Goal: Task Accomplishment & Management: Manage account settings

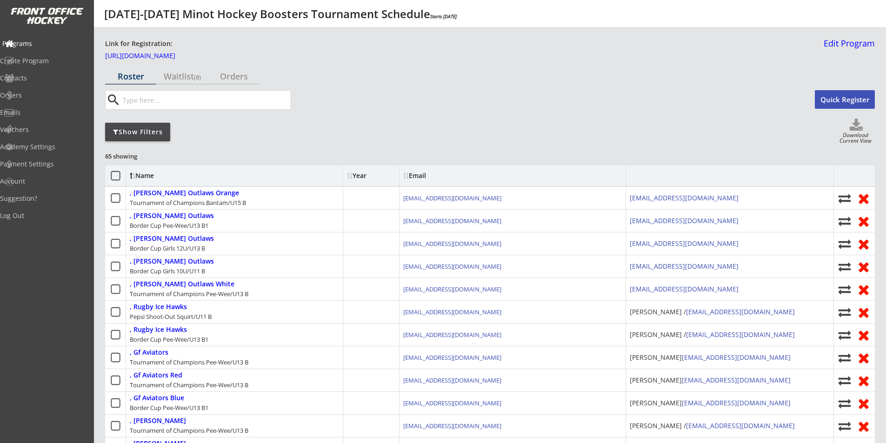
click at [22, 39] on div "Programs" at bounding box center [44, 44] width 88 height 16
click at [30, 43] on div "Programs" at bounding box center [44, 43] width 84 height 7
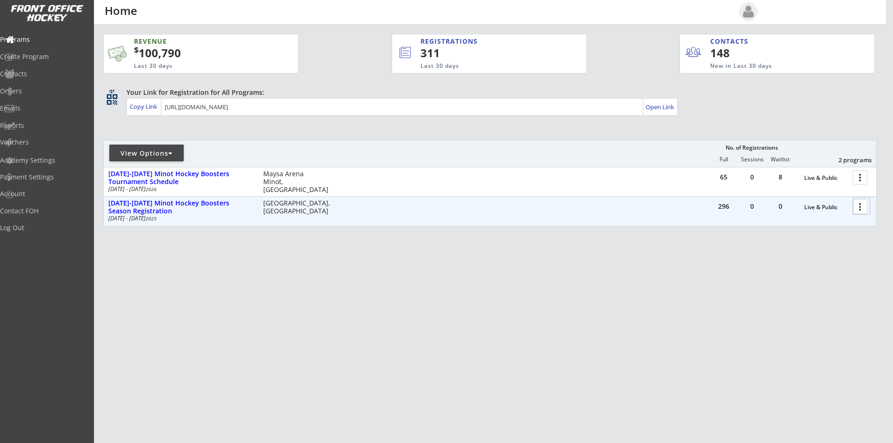
click at [864, 206] on div at bounding box center [861, 206] width 16 height 16
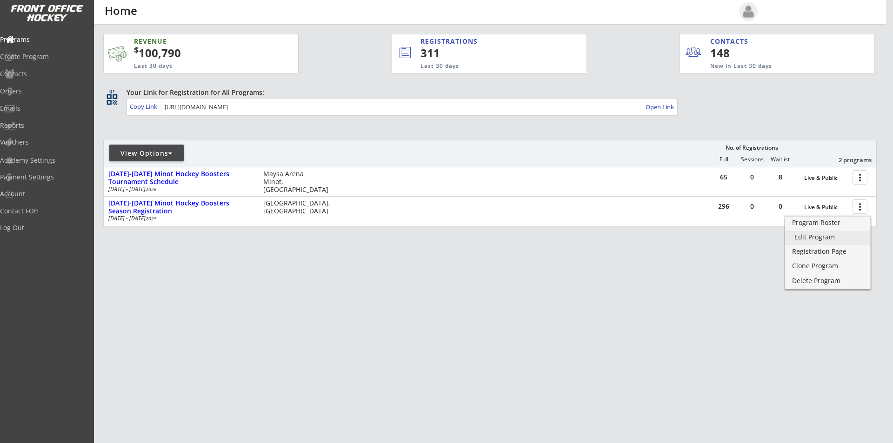
click at [812, 237] on div "Edit Program" at bounding box center [827, 237] width 67 height 7
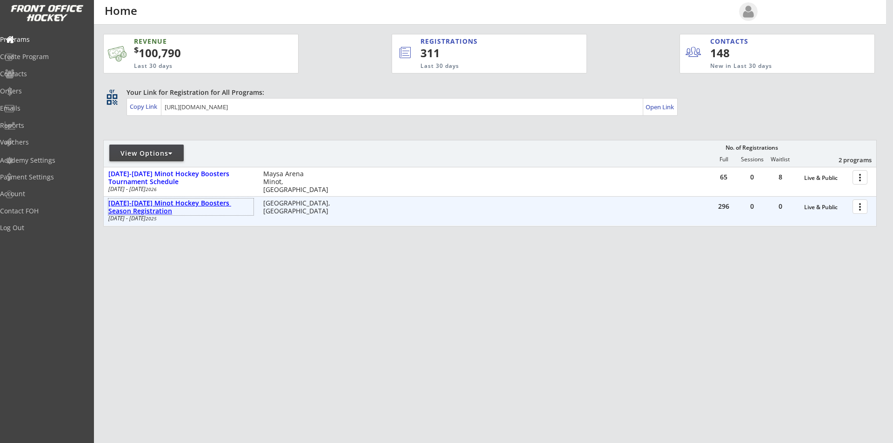
click at [210, 203] on div "[DATE]-[DATE] Minot Hockey Boosters Season Registration" at bounding box center [180, 208] width 145 height 16
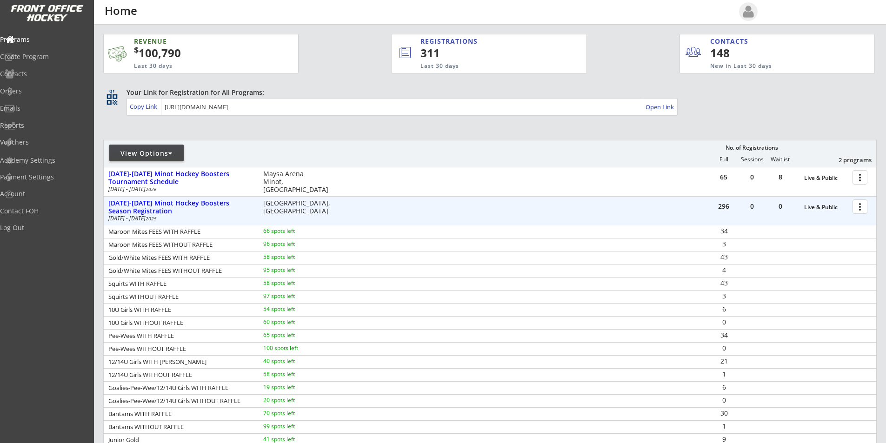
click at [861, 204] on div at bounding box center [861, 206] width 16 height 16
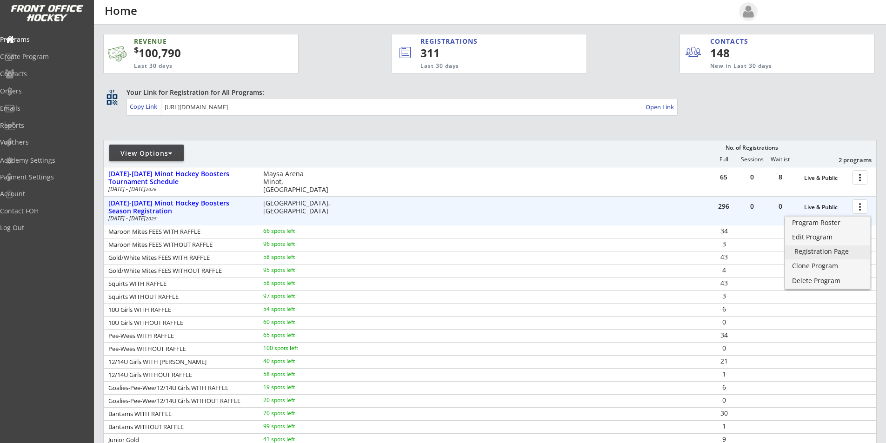
click at [827, 250] on div "Registration Page" at bounding box center [827, 251] width 67 height 7
click at [820, 254] on div "Registration Page" at bounding box center [827, 251] width 67 height 7
